Goal: Check status: Check status

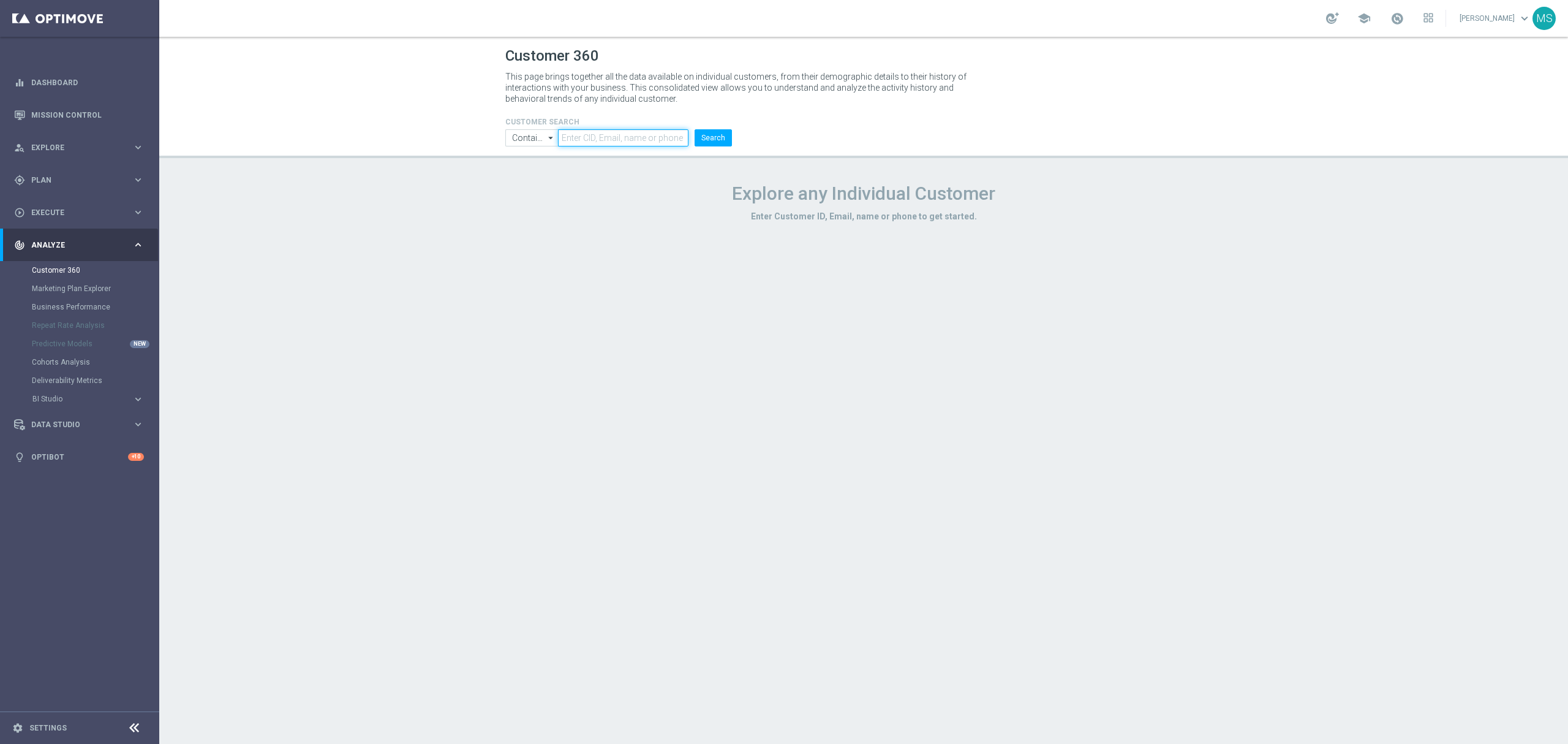
click at [656, 136] on input "text" at bounding box center [623, 138] width 131 height 17
paste input "3037568"
type input "3037568"
click at [508, 131] on input "Contains" at bounding box center [532, 138] width 53 height 17
click at [516, 135] on input at bounding box center [532, 138] width 53 height 17
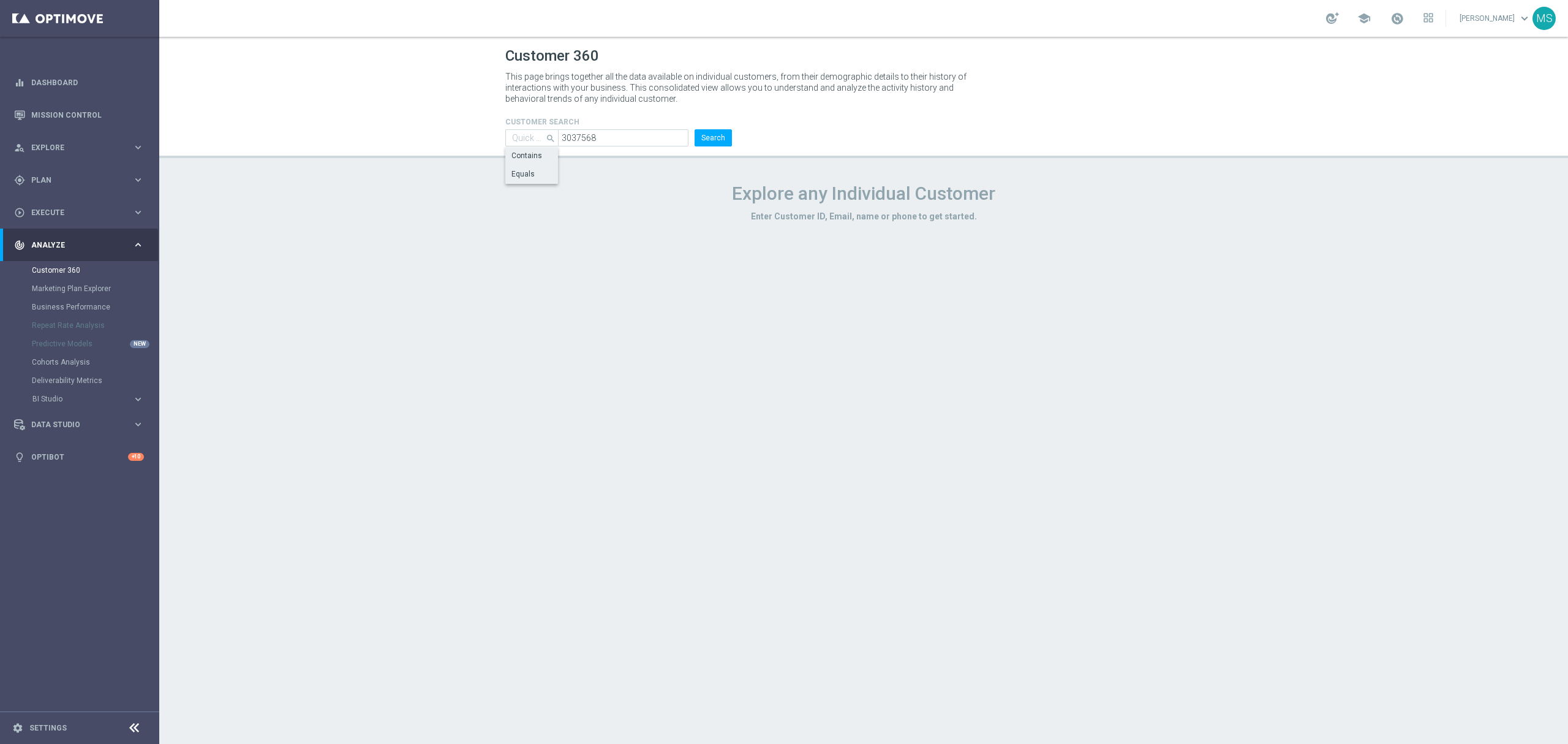
click at [508, 173] on div "Equals" at bounding box center [532, 174] width 53 height 17
type input "Equals"
click at [729, 140] on button "Search" at bounding box center [714, 138] width 38 height 17
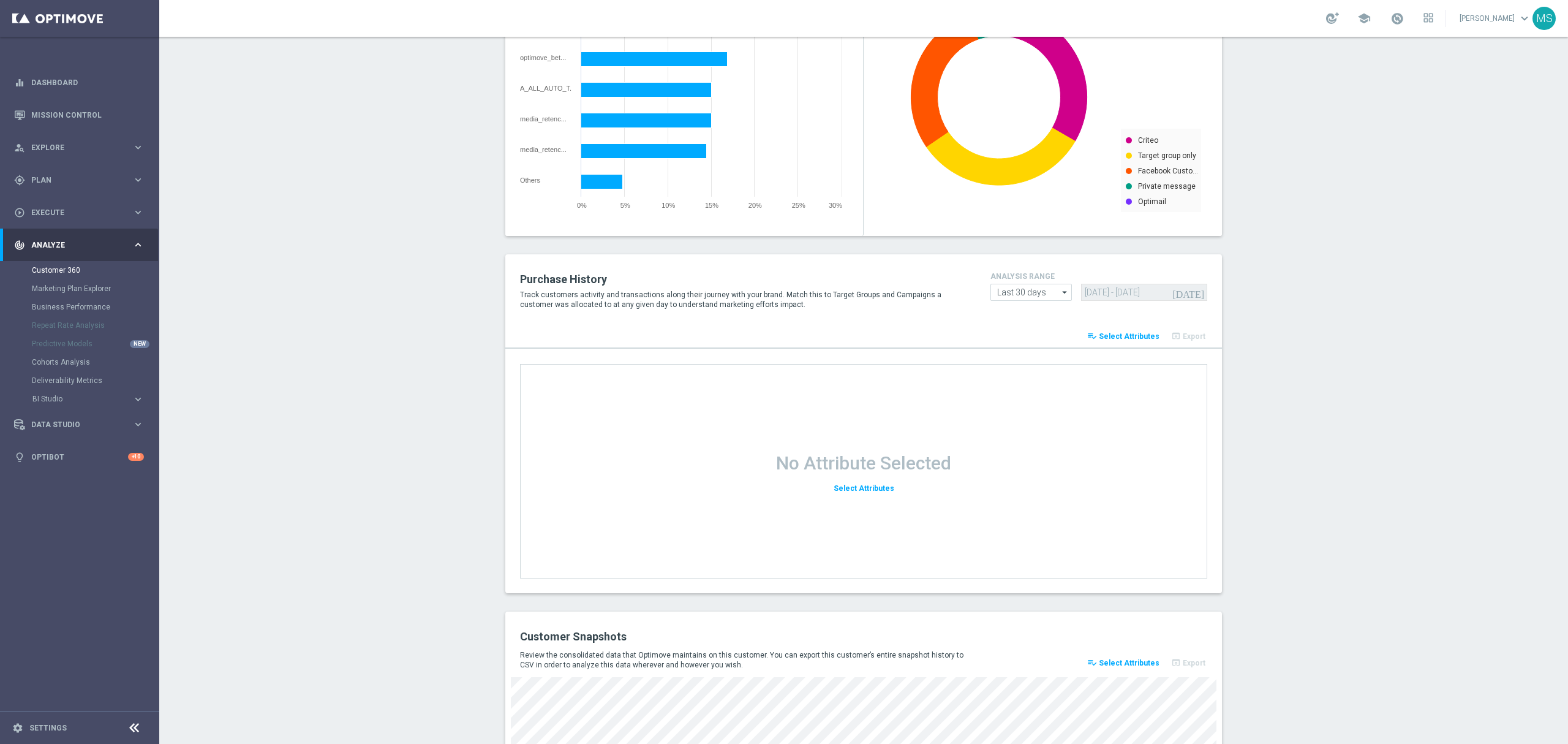
scroll to position [1385, 0]
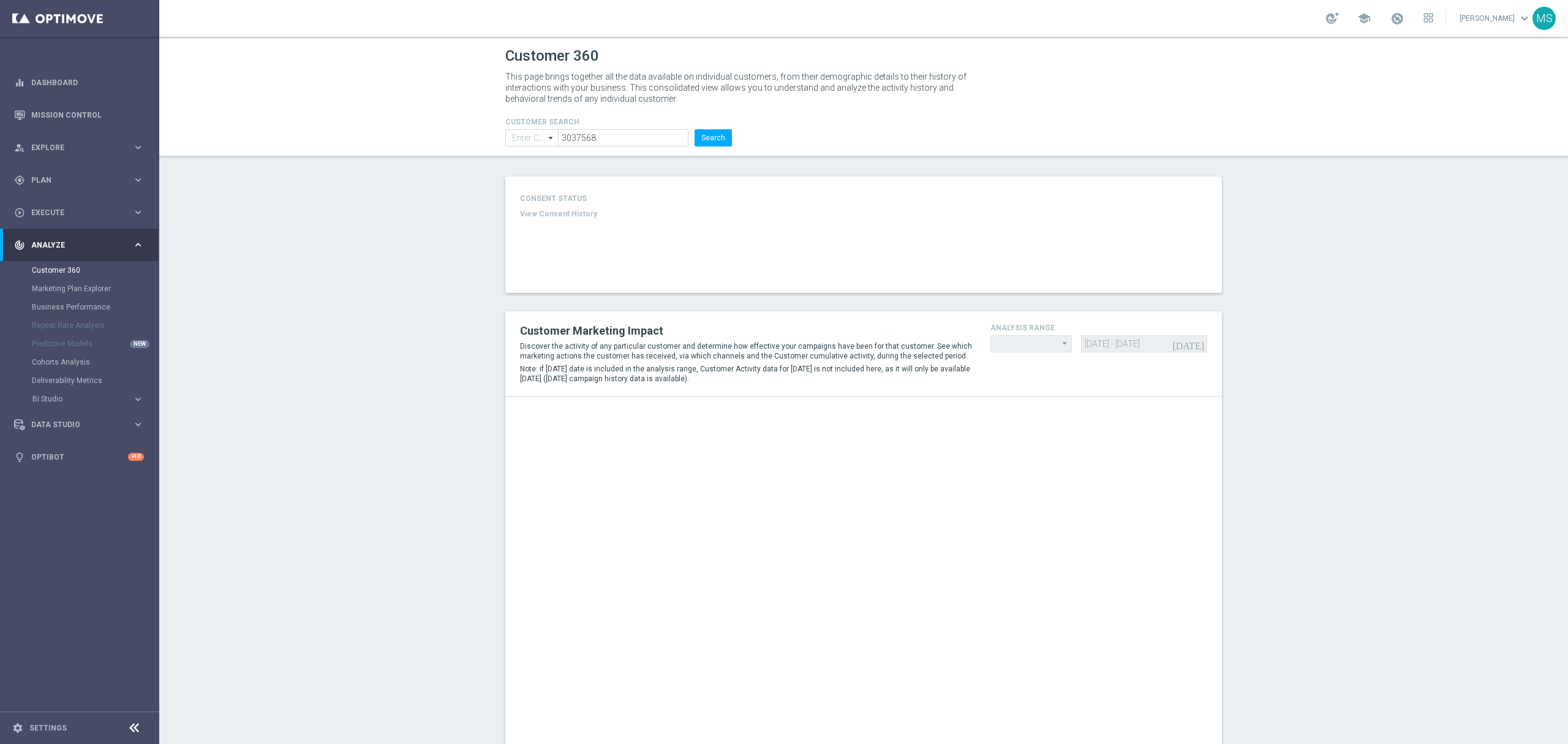
type input "Equals"
type input "Last 30 days"
type input "Deposit Amount"
type input "Last 30 days"
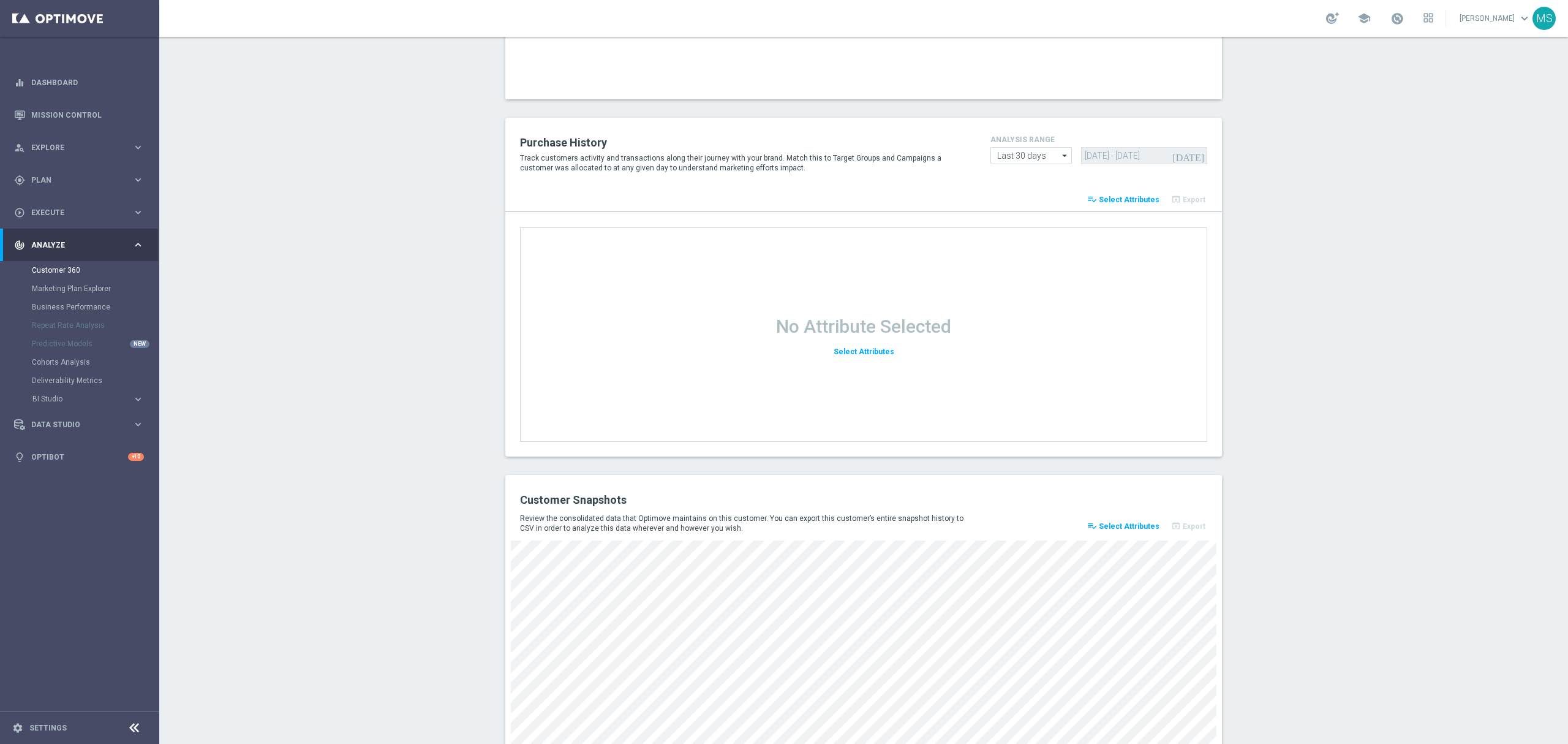
scroll to position [1385, 0]
